Goal: Navigation & Orientation: Find specific page/section

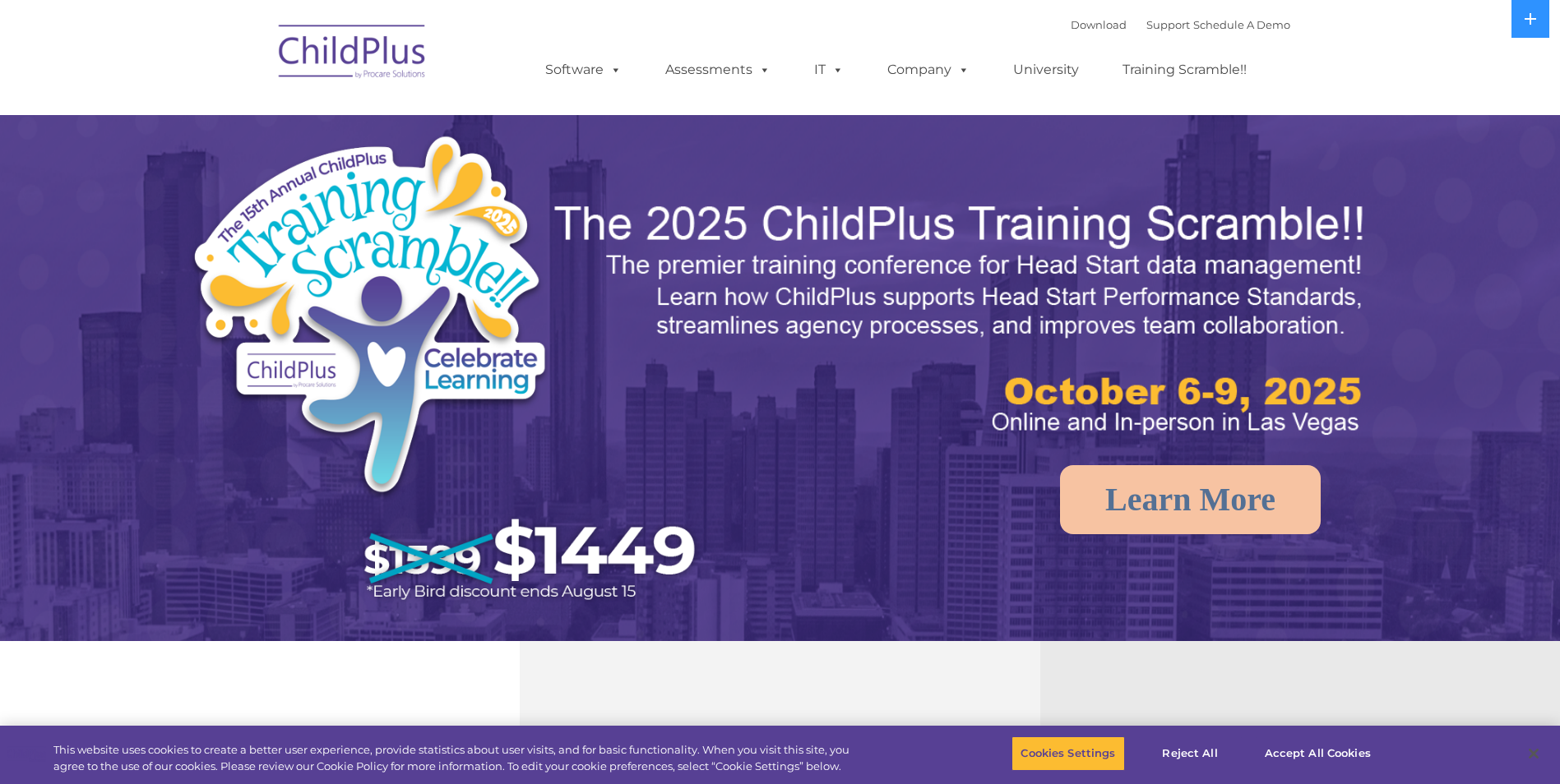
select select "MEDIUM"
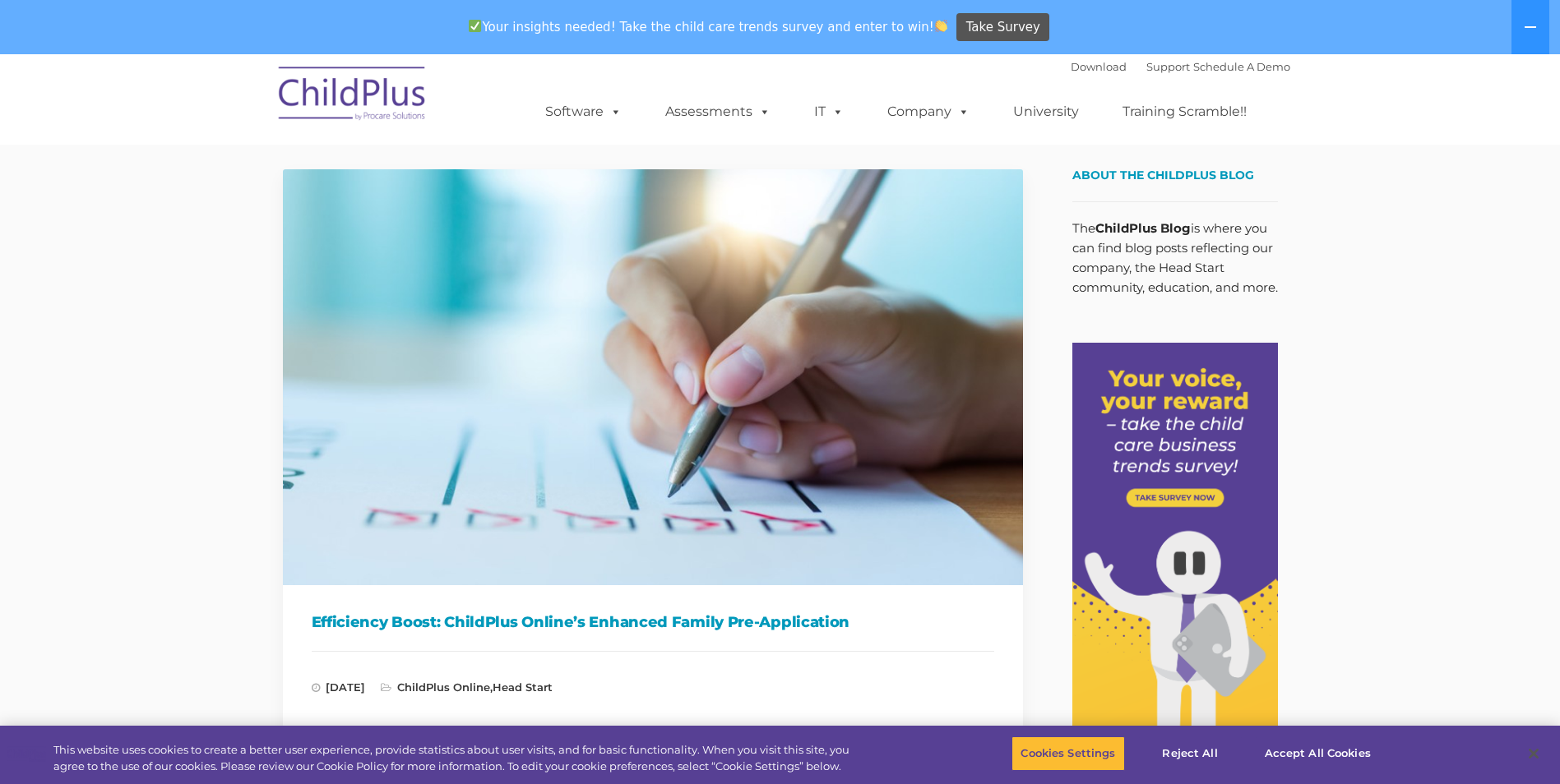
click at [345, 83] on img at bounding box center [353, 95] width 164 height 82
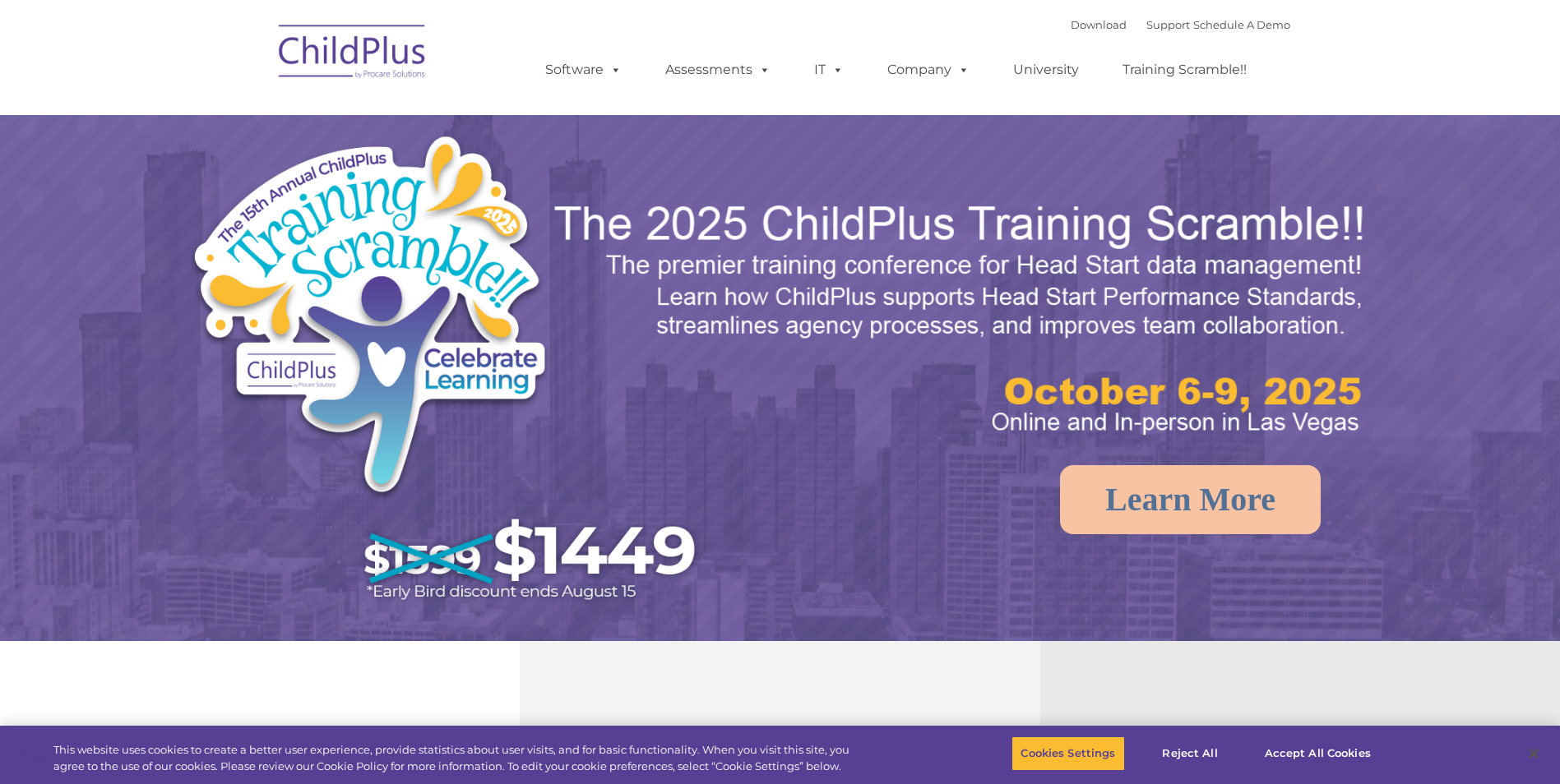
select select "MEDIUM"
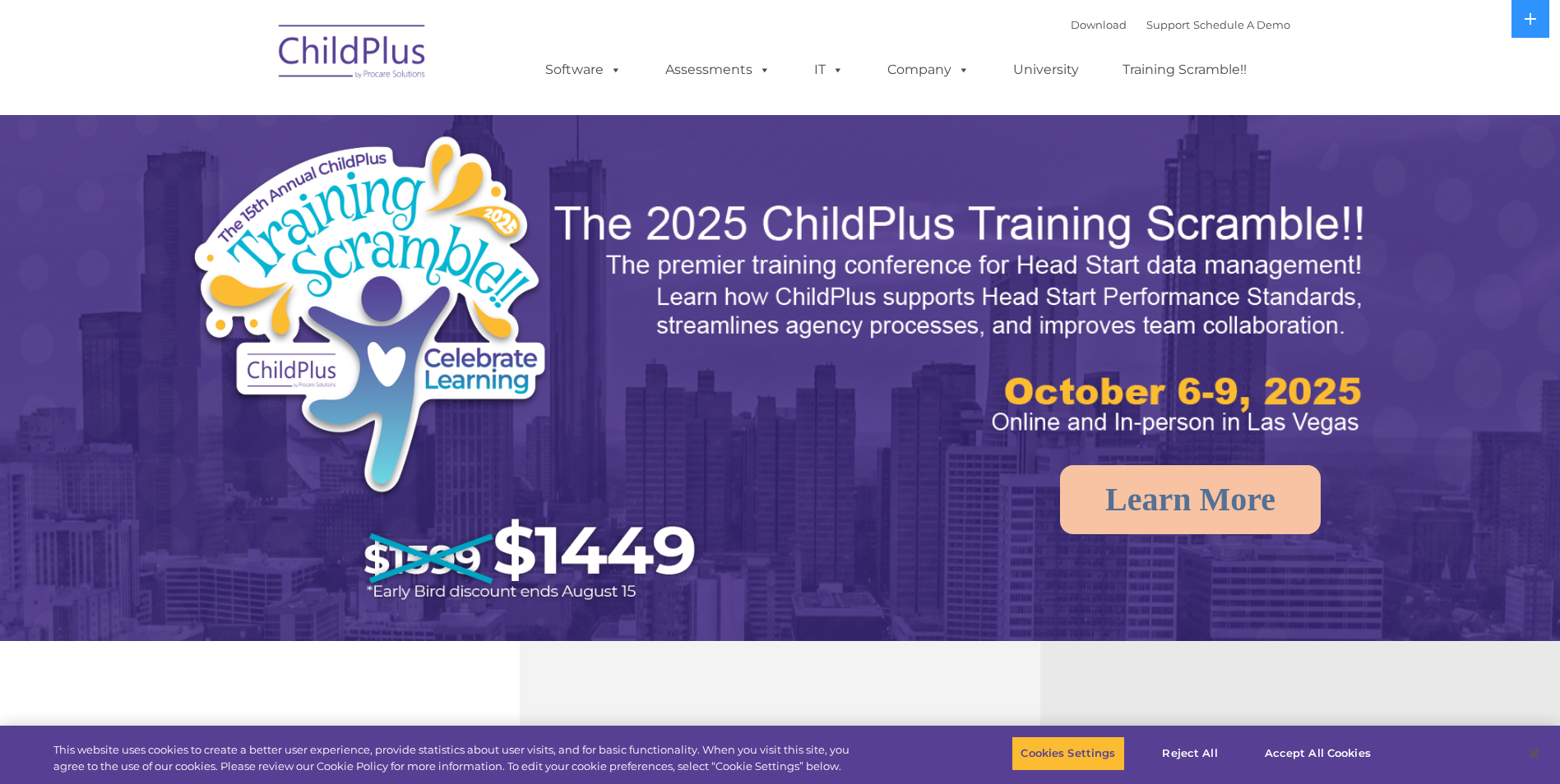
select select "MEDIUM"
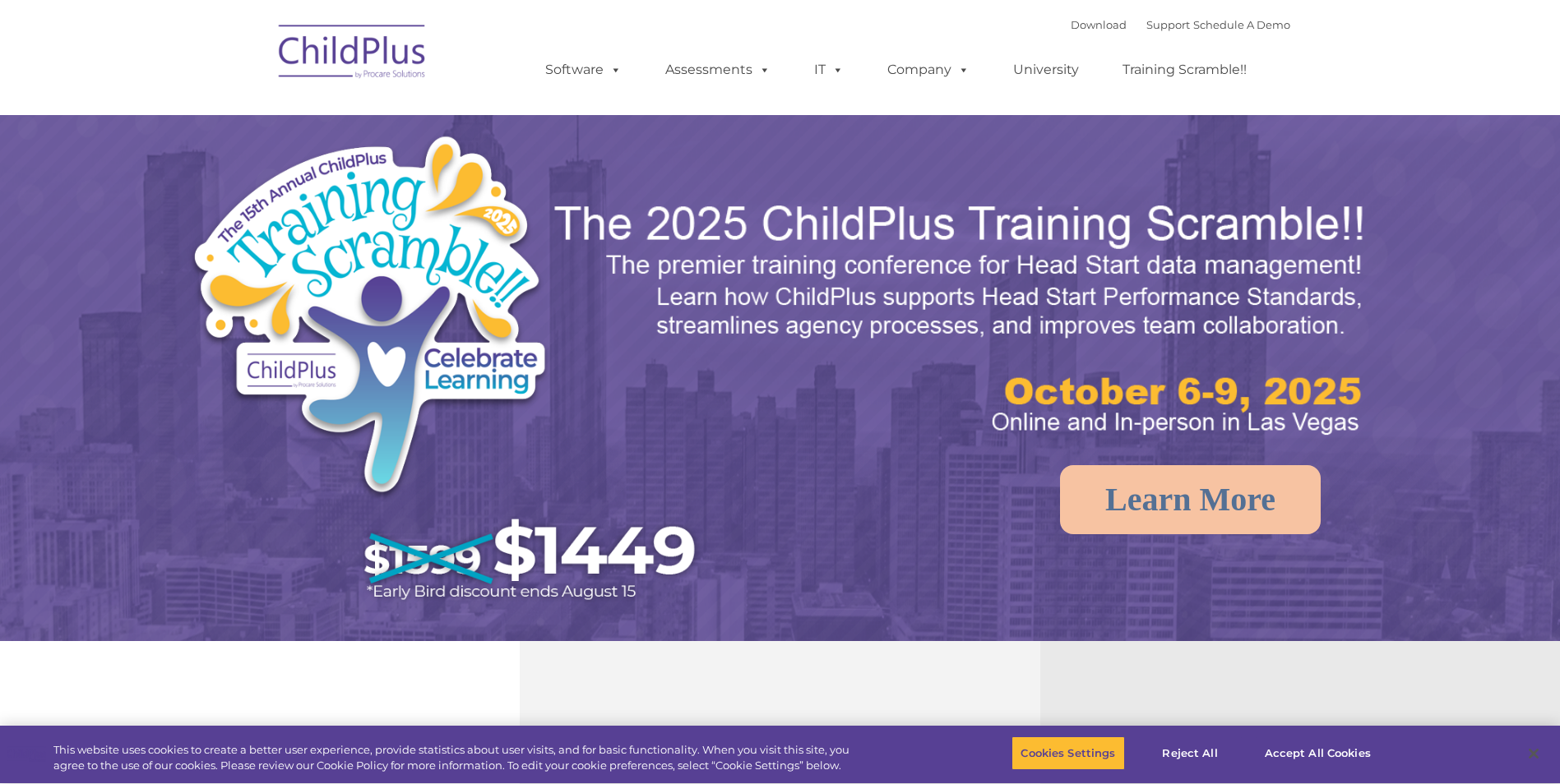
select select "MEDIUM"
